Goal: Book appointment/travel/reservation

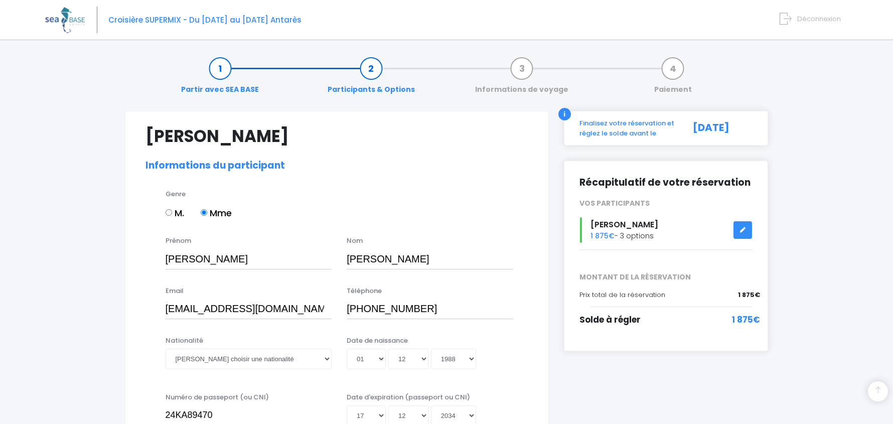
select select "PE40"
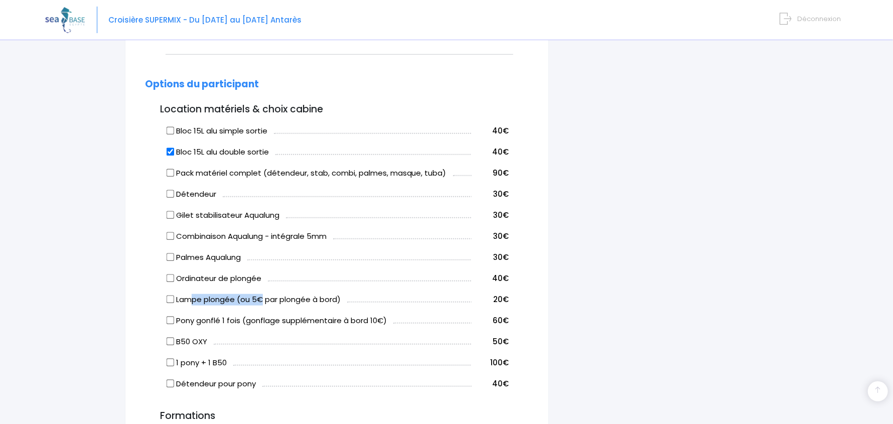
scroll to position [501, 0]
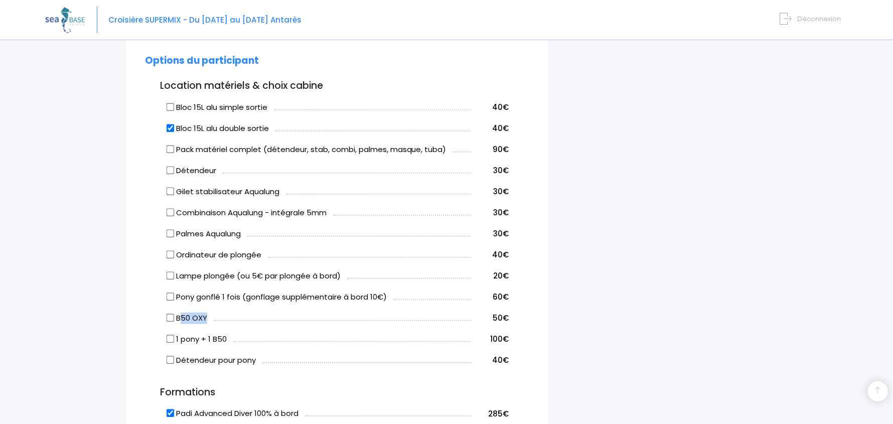
drag, startPoint x: 207, startPoint y: 317, endPoint x: 179, endPoint y: 319, distance: 28.2
click at [179, 319] on label "B50 OXY" at bounding box center [187, 319] width 40 height 12
drag, startPoint x: 210, startPoint y: 317, endPoint x: 178, endPoint y: 317, distance: 32.1
click at [178, 317] on td "B50 OXY" at bounding box center [318, 316] width 307 height 21
copy label "B50 OXY"
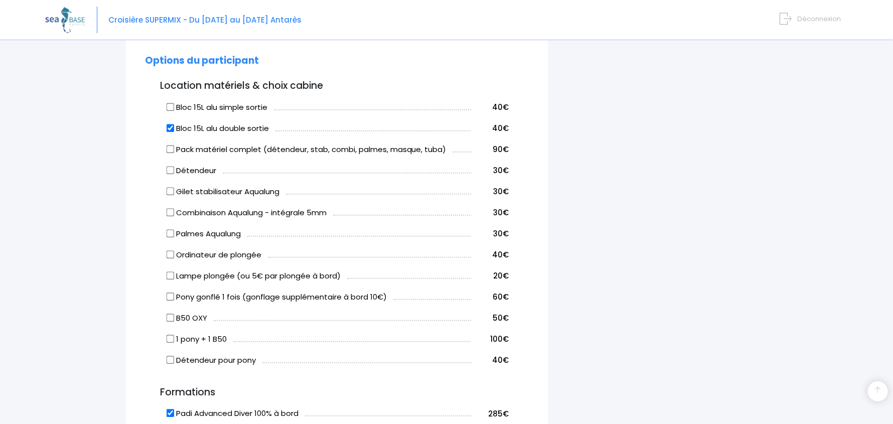
click at [145, 255] on form "Lucie GUILLAUME Informations du participant Genre M. Mme Prénom Lucie Nom GUILL…" at bounding box center [336, 266] width 383 height 1283
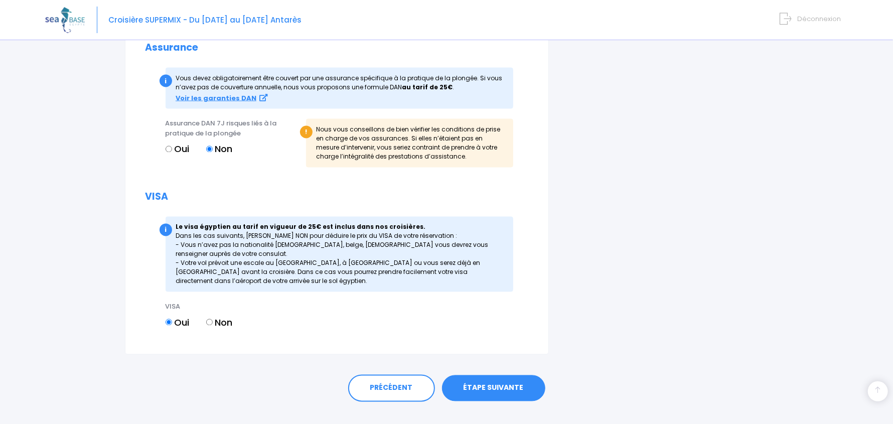
scroll to position [1088, 0]
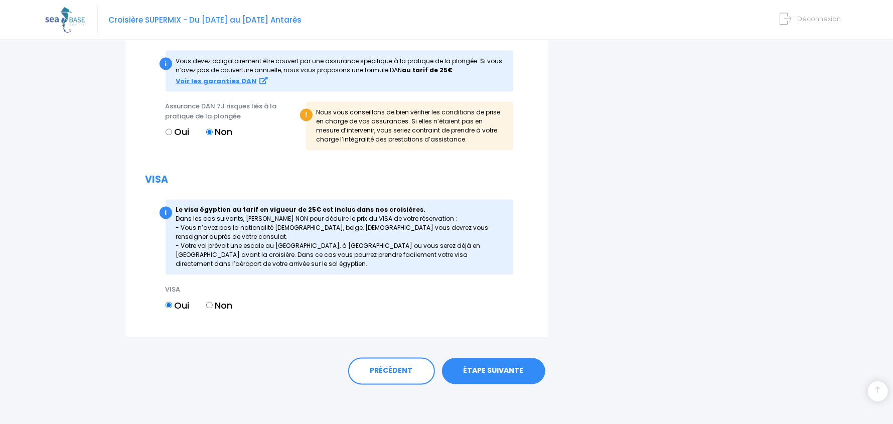
click at [498, 369] on link "ÉTAPE SUIVANTE" at bounding box center [493, 371] width 103 height 26
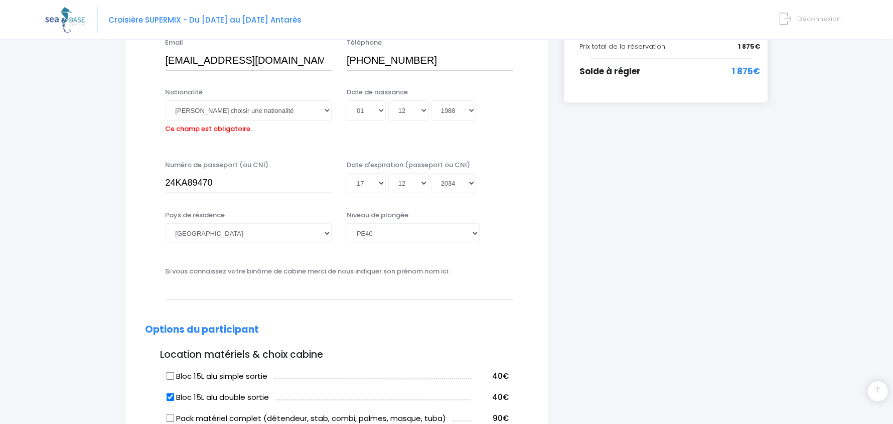
scroll to position [148, 0]
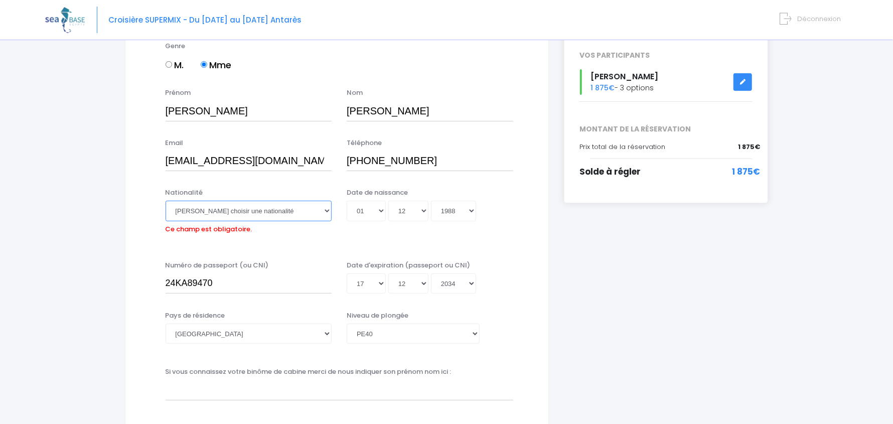
click at [247, 208] on select "Veuillez choisir une nationalité Afghane Albanaise Algerienne Allemande America…" at bounding box center [249, 211] width 167 height 20
select select "Française"
click at [166, 201] on select "Veuillez choisir une nationalité Afghane Albanaise Algerienne Allemande America…" at bounding box center [249, 211] width 167 height 20
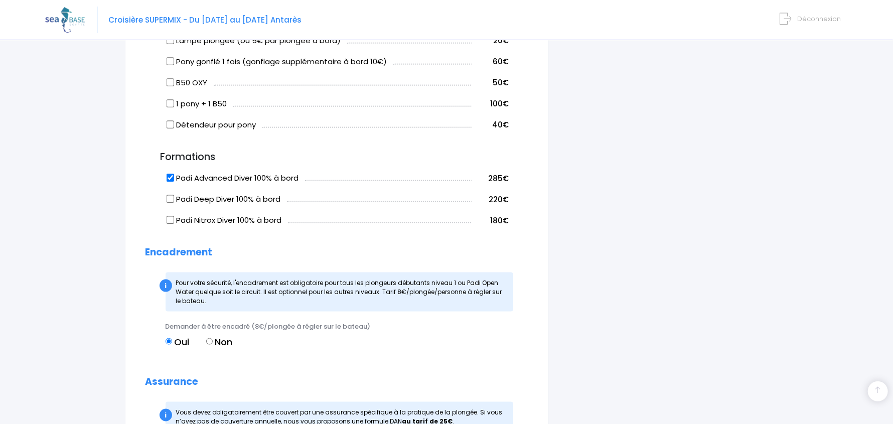
scroll to position [1088, 0]
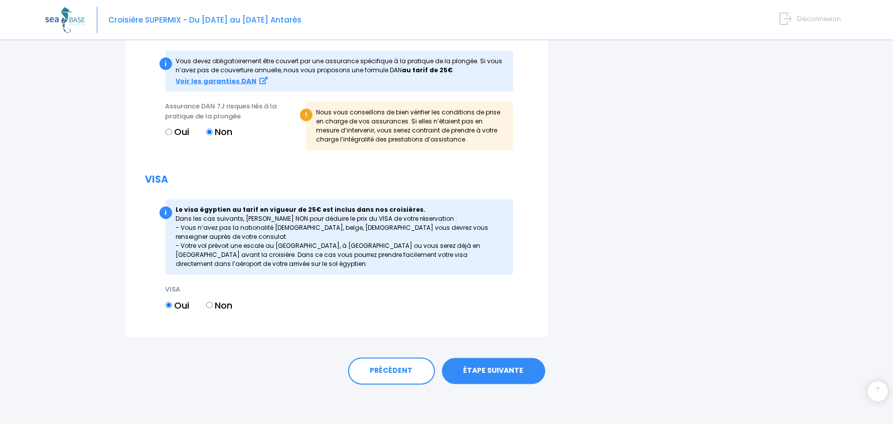
click at [492, 368] on link "ÉTAPE SUIVANTE" at bounding box center [493, 371] width 103 height 26
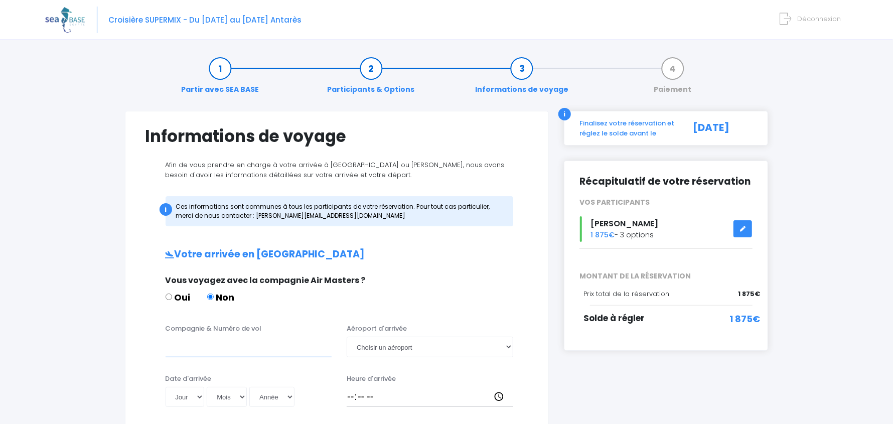
click at [220, 345] on input "Compagnie & Numéro de vol" at bounding box center [249, 347] width 167 height 20
paste input "Discover Airlines 4Y206"
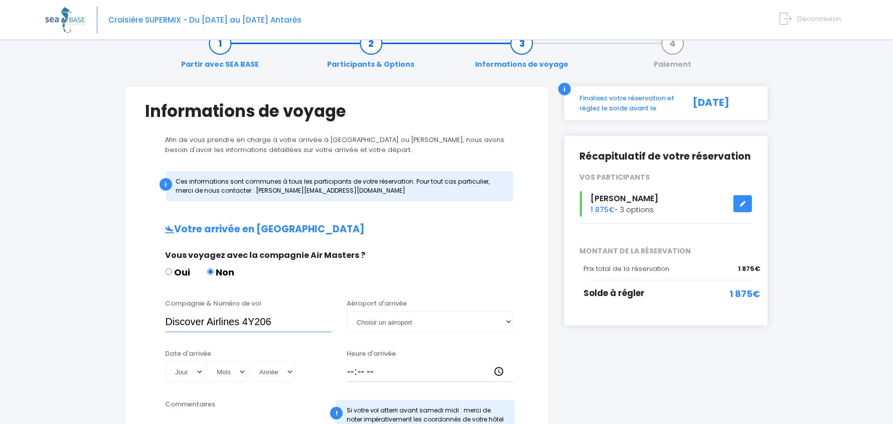
scroll to position [50, 0]
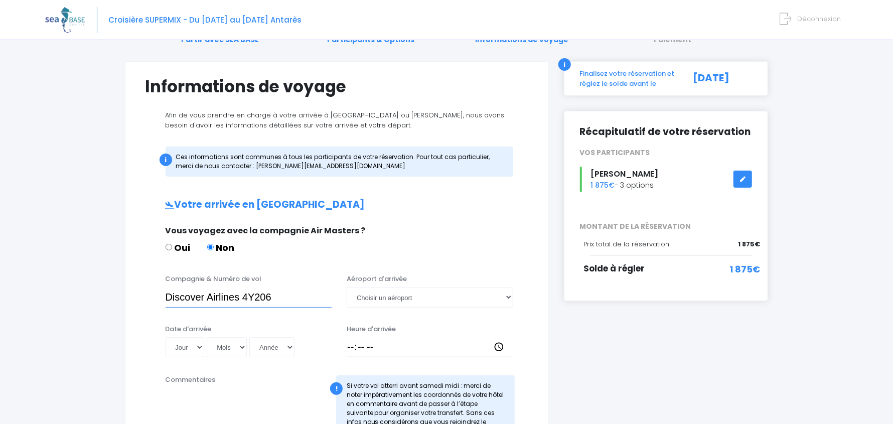
type input "Discover Airlines 4Y206"
click at [404, 296] on select "Choisir un aéroport [GEOGRAPHIC_DATA][PERSON_NAME]" at bounding box center [430, 297] width 167 height 20
select select "Hurghada"
click at [347, 287] on select "Choisir un aéroport [GEOGRAPHIC_DATA][PERSON_NAME]" at bounding box center [430, 297] width 167 height 20
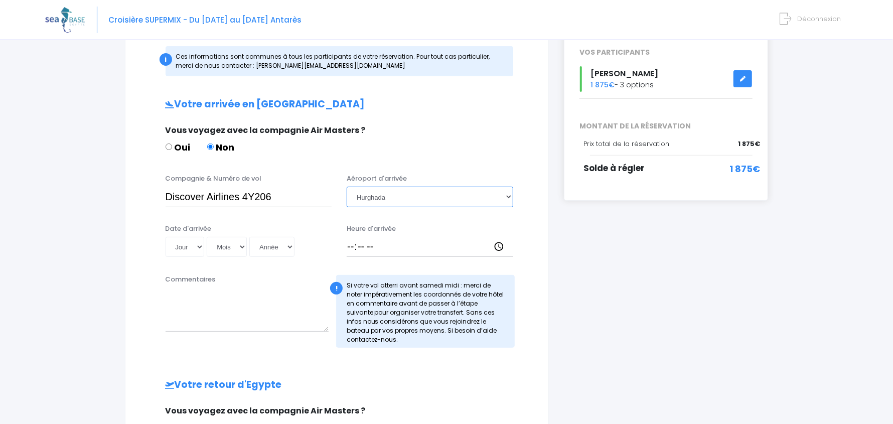
scroll to position [151, 0]
click at [189, 239] on select "Jour 01 02 03 04 05 06 07 08 09 10 11 12 13 14 15 16 17 18 19 20 21 22 23 24 25…" at bounding box center [185, 246] width 39 height 20
select select "28"
click at [166, 236] on select "Jour 01 02 03 04 05 06 07 08 09 10 11 12 13 14 15 16 17 18 19 20 21 22 23 24 25…" at bounding box center [185, 246] width 39 height 20
click at [226, 246] on select "Mois 01 02 03 04 05 06 07 08 09 10 11 12" at bounding box center [227, 246] width 40 height 20
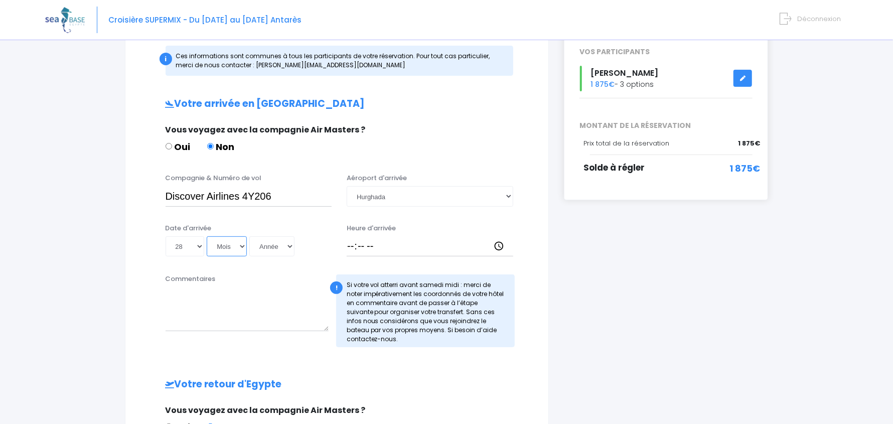
select select "11"
click at [207, 236] on select "Mois 01 02 03 04 05 06 07 08 09 10 11 12" at bounding box center [227, 246] width 40 height 20
click at [266, 240] on select "Année 2045 2044 2043 2042 2041 2040 2039 2038 2037 2036 2035 2034 2033 2032 203…" at bounding box center [271, 246] width 45 height 20
click at [279, 247] on select "Année 2045 2044 2043 2042 2041 2040 2039 2038 2037 2036 2035 2034 2033 2032 203…" at bounding box center [271, 246] width 45 height 20
select select "2025"
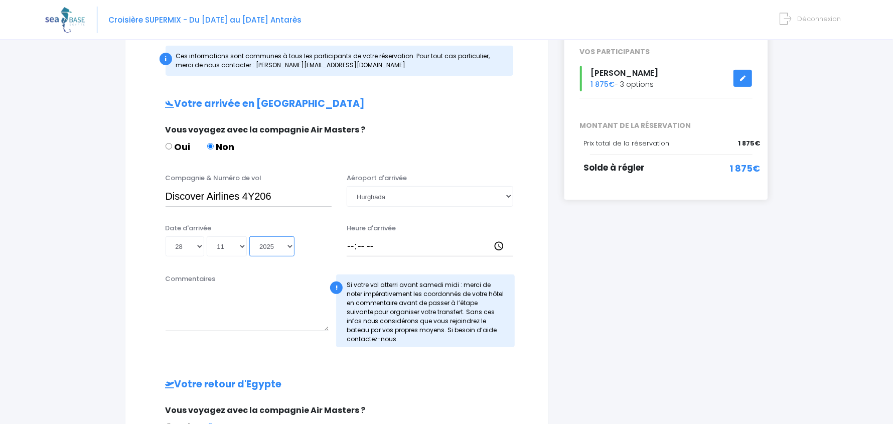
click at [249, 236] on select "Année 2045 2044 2043 2042 2041 2040 2039 2038 2037 2036 2035 2034 2033 2032 203…" at bounding box center [271, 246] width 45 height 20
type input "[DATE]"
drag, startPoint x: 276, startPoint y: 197, endPoint x: 84, endPoint y: 193, distance: 192.2
click at [84, 193] on div "Partir avec SEA BASE Participants & Options Informations de voyage Paiement Inf…" at bounding box center [446, 313] width 803 height 835
click at [340, 250] on div "Heure d'arrivée" at bounding box center [430, 240] width 182 height 34
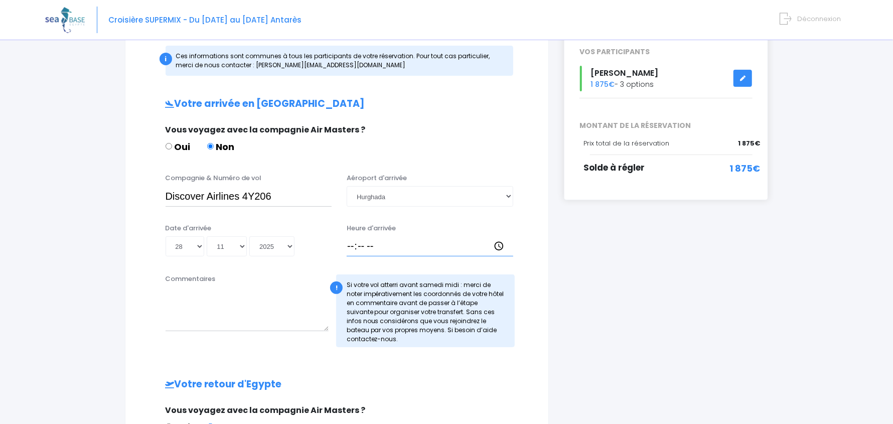
click at [349, 248] on input "Heure d'arrivée" at bounding box center [430, 246] width 167 height 20
type input "16:15"
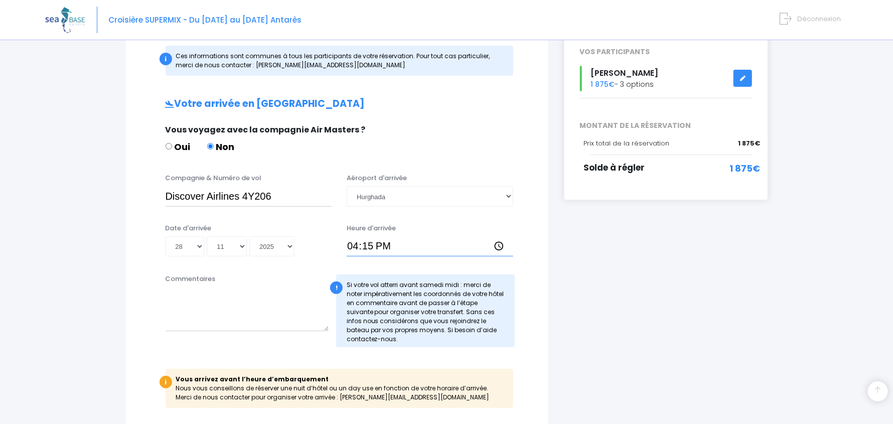
scroll to position [200, 0]
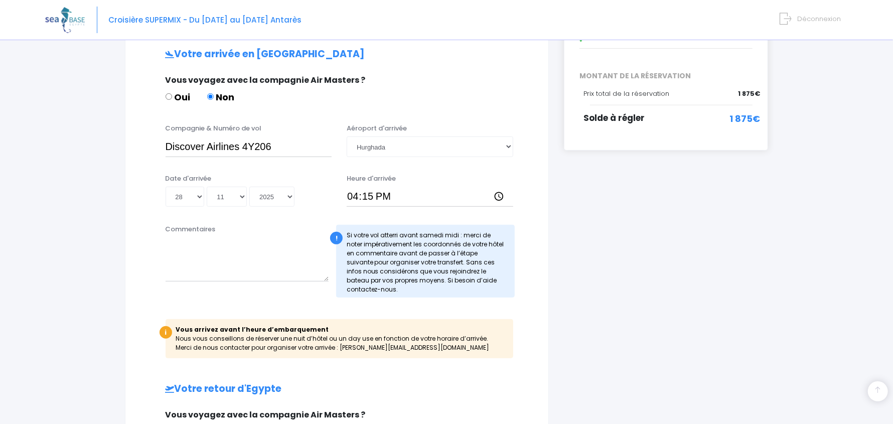
drag, startPoint x: 378, startPoint y: 233, endPoint x: 509, endPoint y: 282, distance: 139.7
click at [509, 282] on div "! Si votre vol atterri avant [DATE] midi : merci de noter impérativement les co…" at bounding box center [425, 261] width 179 height 73
click at [205, 271] on textarea "Commentaires" at bounding box center [248, 259] width 164 height 44
paste textarea "6RCR+H7V, Hurghada 1, [GEOGRAPHIC_DATA] 1964817, [GEOGRAPHIC_DATA]"
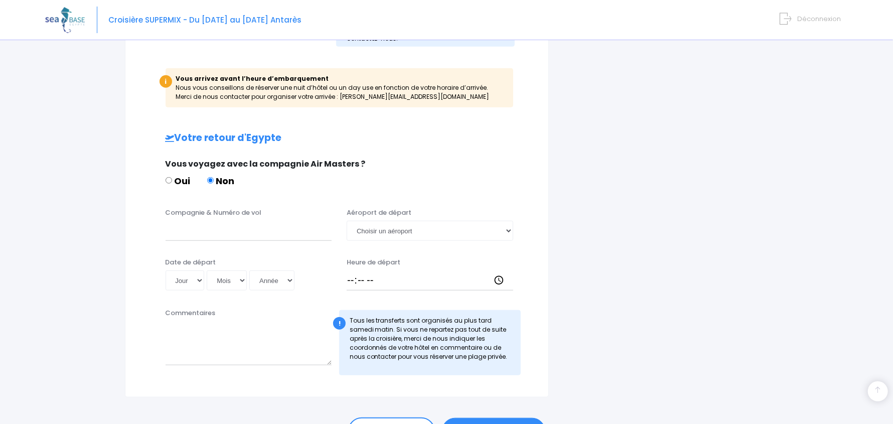
scroll to position [451, 0]
type textarea "Eiffel Hotel 6RCR+H7V, [STREET_ADDRESS]"
click at [380, 234] on select "Choisir un aéroport [GEOGRAPHIC_DATA][PERSON_NAME]" at bounding box center [430, 231] width 167 height 20
select select "Hurghada"
click at [347, 221] on select "Choisir un aéroport [GEOGRAPHIC_DATA][PERSON_NAME]" at bounding box center [430, 231] width 167 height 20
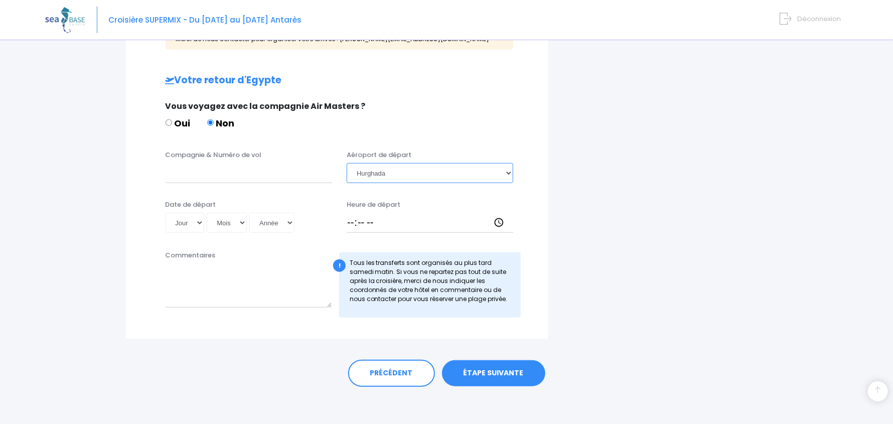
scroll to position [511, 0]
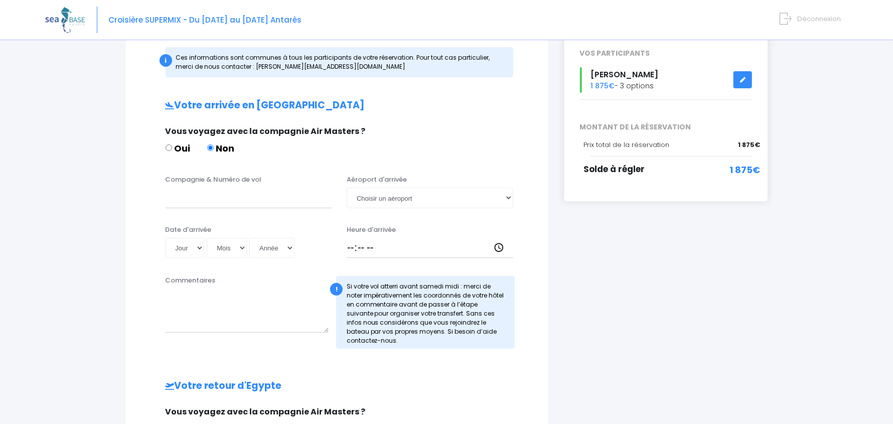
scroll to position [151, 0]
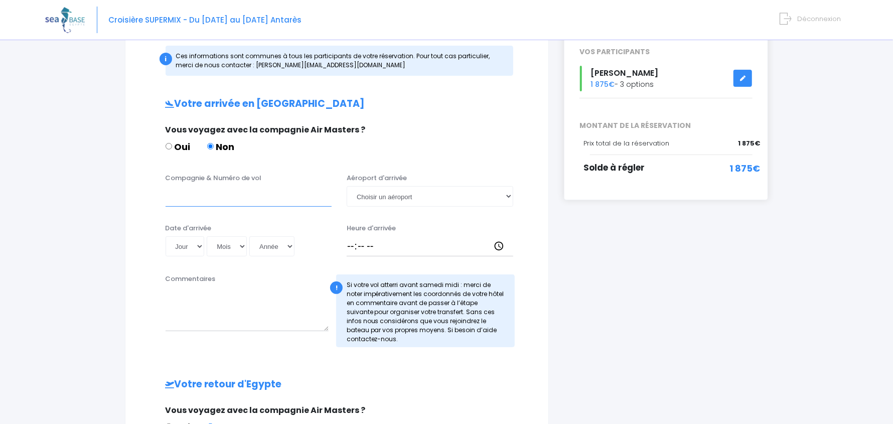
click at [208, 191] on input "Compagnie & Numéro de vol" at bounding box center [249, 196] width 167 height 20
paste input "Discover Airlines 4Y206"
type input "Discover Airlines 4Y206"
click at [405, 192] on select "Choisir un aéroport [GEOGRAPHIC_DATA][PERSON_NAME]" at bounding box center [430, 196] width 167 height 20
select select "Hurghada"
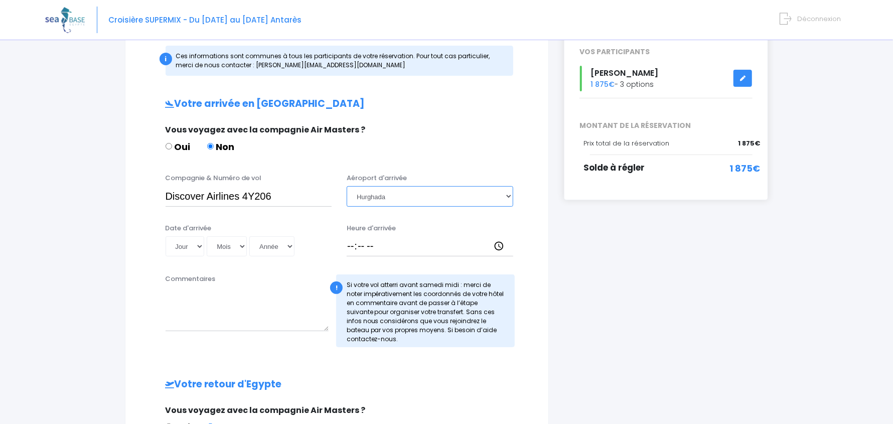
click at [347, 186] on select "Choisir un aéroport [GEOGRAPHIC_DATA][PERSON_NAME]" at bounding box center [430, 196] width 167 height 20
click at [197, 246] on select "Jour 01 02 03 04 05 06 07 08 09 10 11 12 13 14 15 16 17 18 19 20 21 22 23 24 25…" at bounding box center [185, 246] width 39 height 20
select select "28"
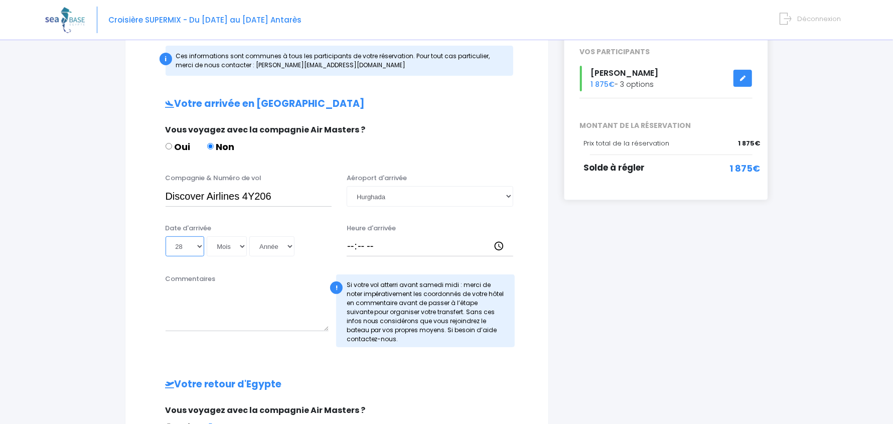
click at [166, 236] on select "Jour 01 02 03 04 05 06 07 08 09 10 11 12 13 14 15 16 17 18 19 20 21 22 23 24 25…" at bounding box center [185, 246] width 39 height 20
click at [228, 245] on select "Mois 01 02 03 04 05 06 07 08 09 10 11 12" at bounding box center [227, 246] width 40 height 20
select select "11"
click at [207, 236] on select "Mois 01 02 03 04 05 06 07 08 09 10 11 12" at bounding box center [227, 246] width 40 height 20
click at [271, 246] on select "Année 2045 2044 2043 2042 2041 2040 2039 2038 2037 2036 2035 2034 2033 2032 203…" at bounding box center [271, 246] width 45 height 20
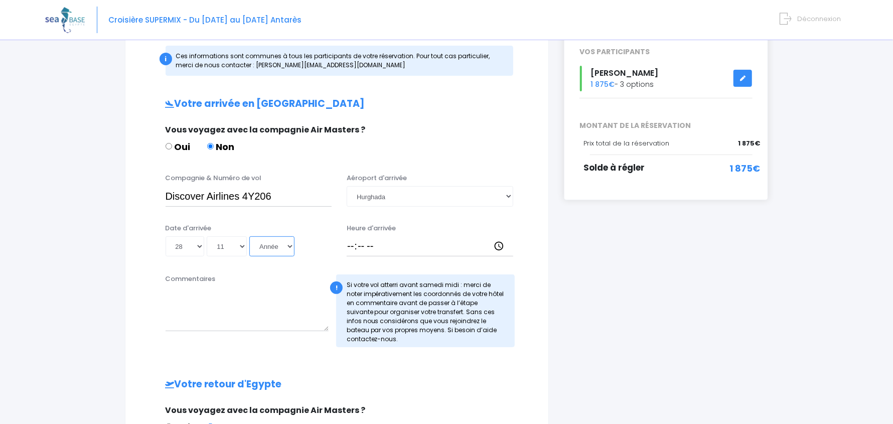
select select "2024"
click at [249, 236] on select "Année 2045 2044 2043 2042 2041 2040 2039 2038 2037 2036 2035 2034 2033 2032 203…" at bounding box center [271, 246] width 45 height 20
type input "2024-11-28"
click at [287, 245] on select "Année 2045 2044 2043 2042 2041 2040 2039 2038 2037 2036 2035 2034 2033 2032 203…" at bounding box center [271, 246] width 45 height 20
select select "2025"
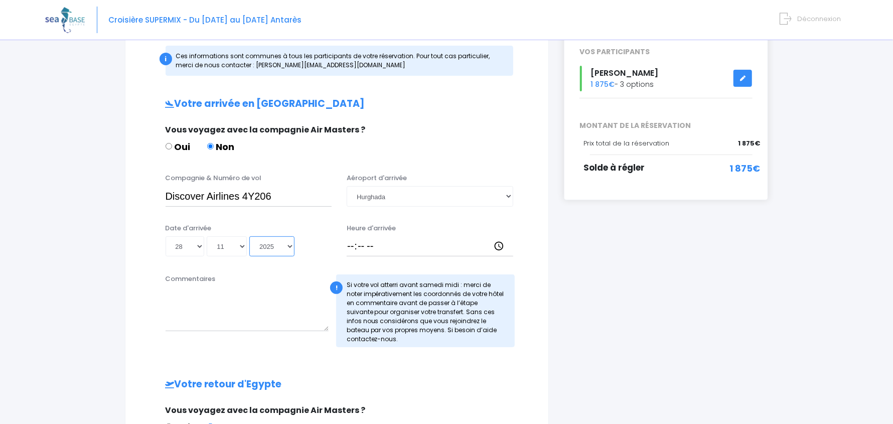
click at [249, 236] on select "Année 2045 2044 2043 2042 2041 2040 2039 2038 2037 2036 2035 2034 2033 2032 203…" at bounding box center [271, 246] width 45 height 20
type input "[DATE]"
